Goal: Check status

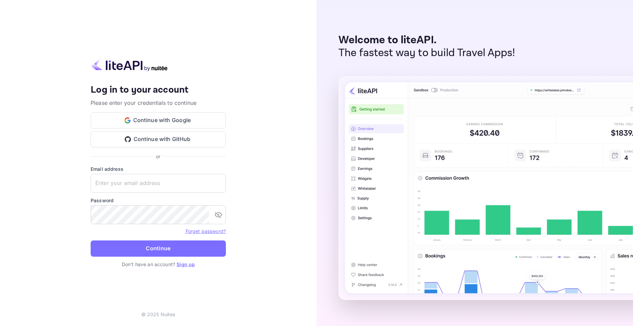
type input "[EMAIL_ADDRESS][DOMAIN_NAME]"
click at [152, 247] on button "Continue" at bounding box center [158, 249] width 135 height 16
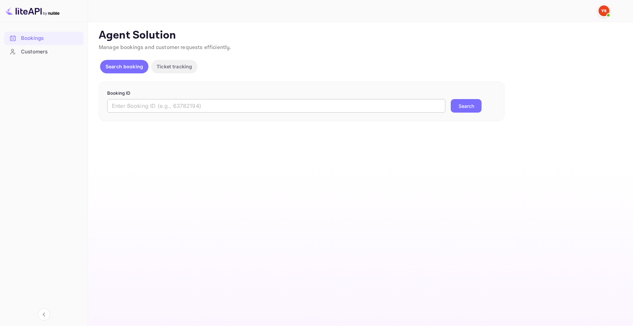
click at [171, 107] on input "text" at bounding box center [276, 106] width 338 height 14
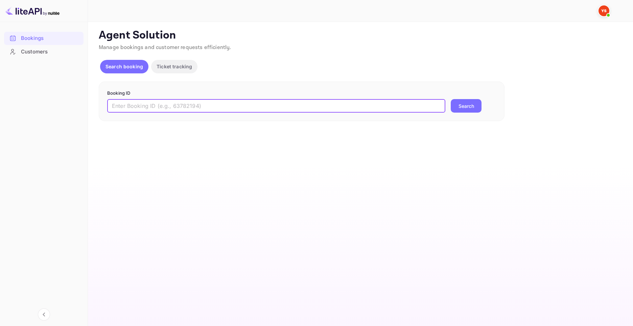
paste input "8866608"
type input "8866608"
click at [474, 107] on button "Search" at bounding box center [466, 106] width 31 height 14
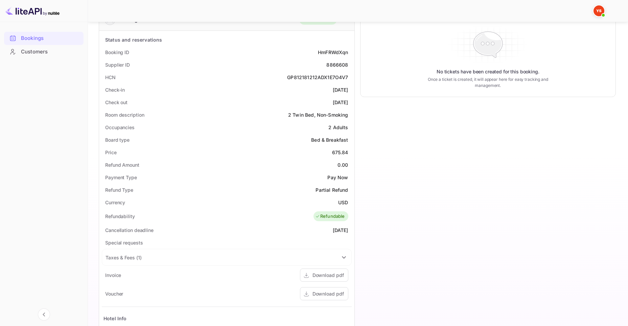
scroll to position [136, 0]
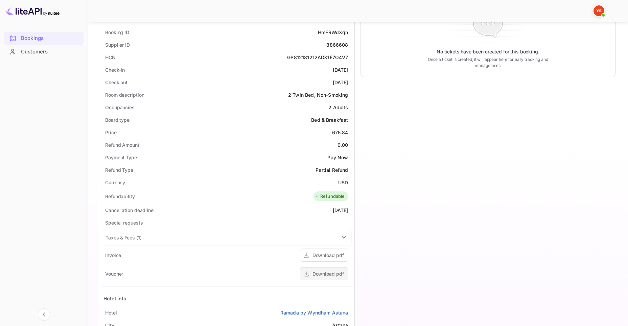
click at [335, 275] on div "Download pdf" at bounding box center [328, 273] width 31 height 7
click at [341, 235] on icon at bounding box center [344, 237] width 8 height 8
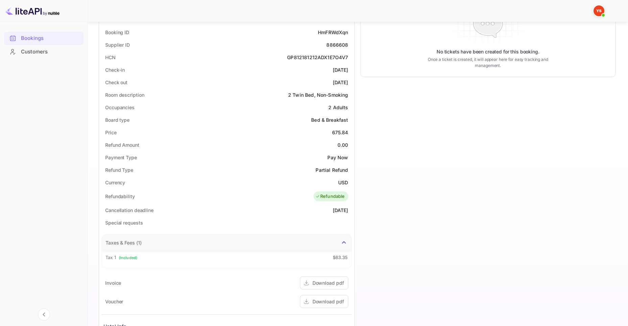
click at [341, 236] on div "Taxes & Fees ( 1 )" at bounding box center [226, 242] width 249 height 16
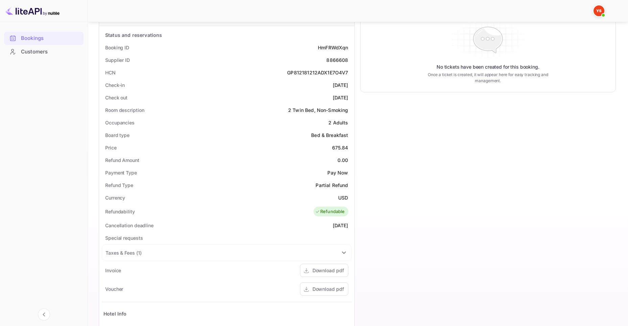
scroll to position [113, 0]
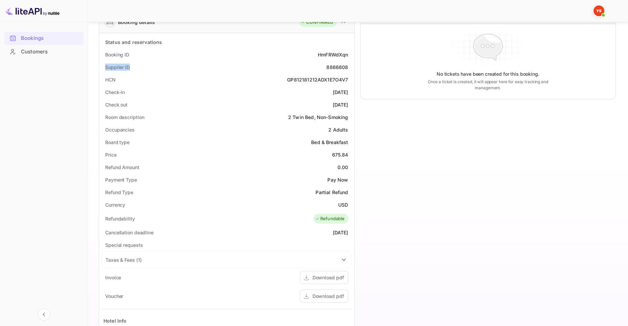
drag, startPoint x: 122, startPoint y: 66, endPoint x: 105, endPoint y: 68, distance: 17.3
click at [105, 68] on div "Supplier ID 8866608" at bounding box center [227, 67] width 250 height 13
copy div "Supplier ID"
drag, startPoint x: 323, startPoint y: 67, endPoint x: 348, endPoint y: 67, distance: 25.0
click at [348, 67] on div "Supplier ID 8866608" at bounding box center [227, 67] width 250 height 13
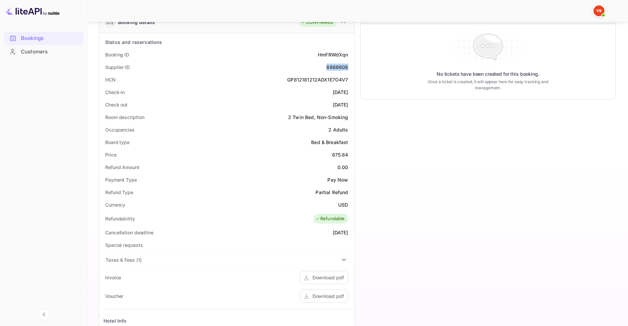
copy div "8866608"
drag, startPoint x: 104, startPoint y: 52, endPoint x: 131, endPoint y: 54, distance: 27.1
click at [131, 54] on div "Booking ID HmFRWdXqn" at bounding box center [227, 54] width 250 height 13
copy div "Booking ID"
drag, startPoint x: 312, startPoint y: 54, endPoint x: 349, endPoint y: 57, distance: 36.7
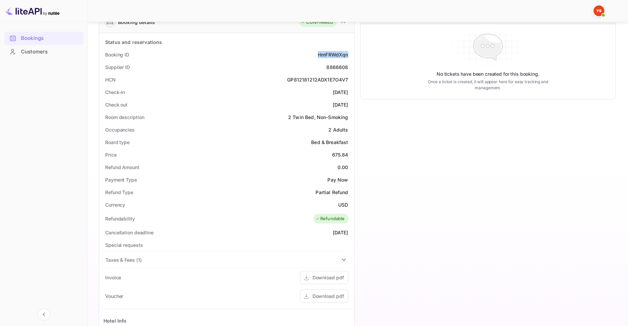
click at [349, 57] on div "Booking ID HmFRWdXqn" at bounding box center [227, 54] width 250 height 13
copy div "HmFRWdXqn"
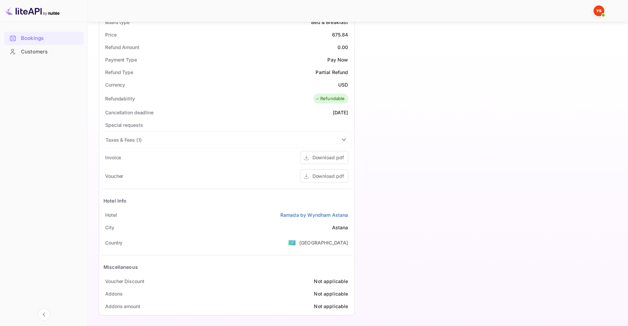
scroll to position [236, 0]
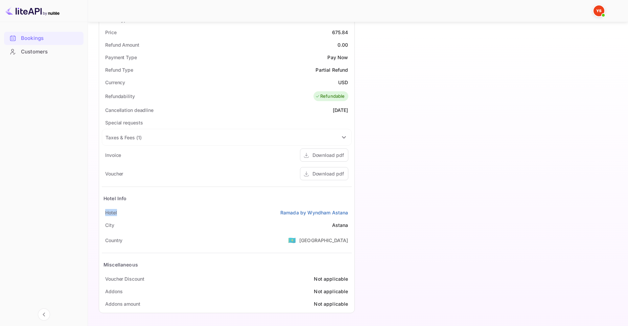
drag, startPoint x: 106, startPoint y: 212, endPoint x: 125, endPoint y: 212, distance: 18.6
click at [125, 212] on div "Hotel Ramada by Wyndham Astana" at bounding box center [227, 212] width 250 height 13
copy div "Hotel"
drag, startPoint x: 290, startPoint y: 212, endPoint x: 349, endPoint y: 209, distance: 59.3
click at [349, 209] on div "Hotel Ramada by Wyndham Astana" at bounding box center [227, 212] width 250 height 13
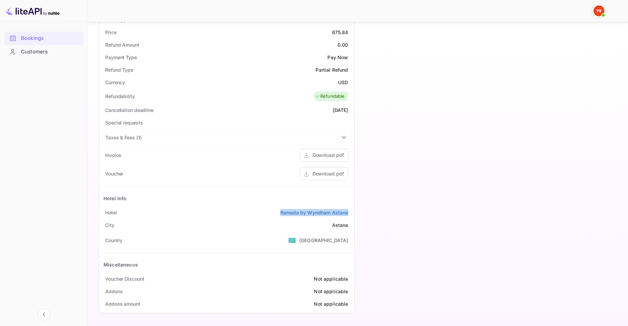
copy link "Ramada by Wyndham Astana"
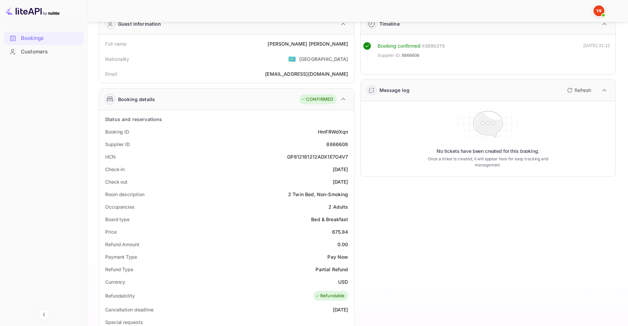
scroll to position [0, 0]
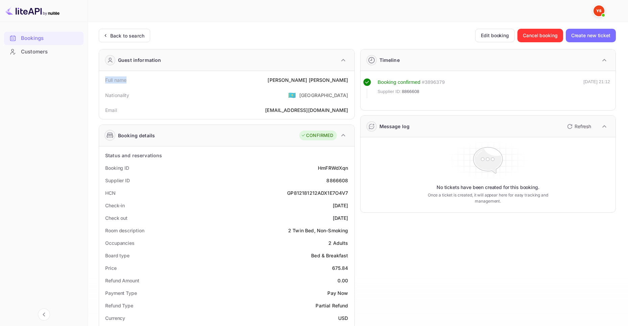
drag, startPoint x: 103, startPoint y: 79, endPoint x: 129, endPoint y: 80, distance: 26.4
click at [129, 80] on div "Full name [PERSON_NAME]" at bounding box center [227, 80] width 250 height 13
copy div "Full name"
drag, startPoint x: 299, startPoint y: 81, endPoint x: 348, endPoint y: 79, distance: 48.7
click at [348, 79] on div "Full name [PERSON_NAME]" at bounding box center [227, 80] width 250 height 13
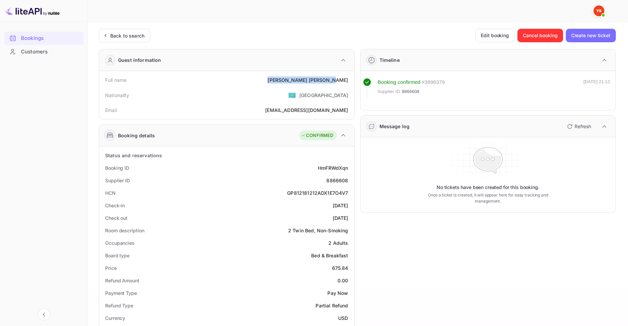
copy div "[PERSON_NAME]"
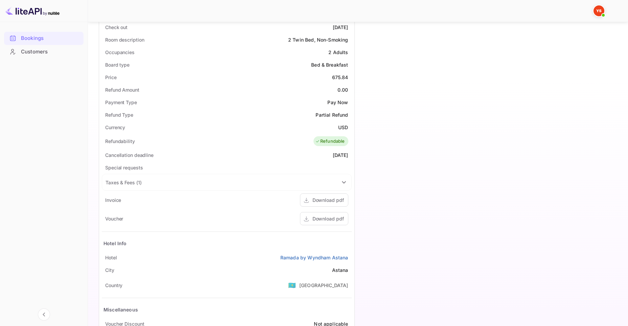
scroll to position [100, 0]
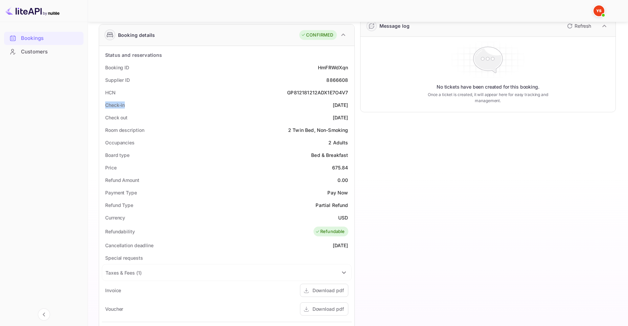
drag, startPoint x: 104, startPoint y: 105, endPoint x: 127, endPoint y: 106, distance: 22.3
click at [127, 106] on div "Check-in [DATE]" at bounding box center [227, 105] width 250 height 13
copy div "Check-in"
drag, startPoint x: 319, startPoint y: 105, endPoint x: 354, endPoint y: 105, distance: 34.9
click at [354, 105] on div "Status and reservations Booking ID HmFRWdXqn Supplier ID 8866608 HCN GP81218121…" at bounding box center [226, 247] width 255 height 402
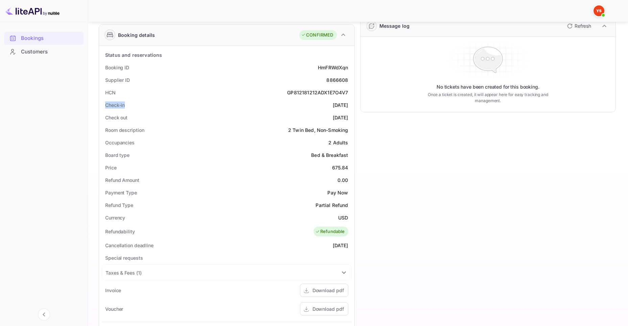
copy div "[DATE]"
drag, startPoint x: 103, startPoint y: 117, endPoint x: 136, endPoint y: 119, distance: 33.2
click at [136, 119] on div "Check out [DATE]" at bounding box center [227, 117] width 250 height 13
drag, startPoint x: 319, startPoint y: 114, endPoint x: 350, endPoint y: 117, distance: 30.9
click at [350, 117] on div "Check out [DATE]" at bounding box center [227, 117] width 250 height 13
